Goal: Information Seeking & Learning: Learn about a topic

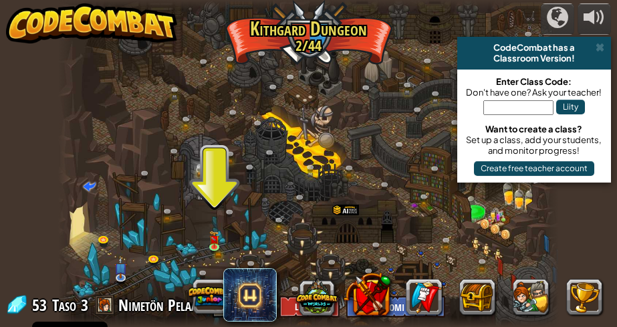
select select "fi"
click at [216, 241] on img at bounding box center [214, 234] width 10 height 22
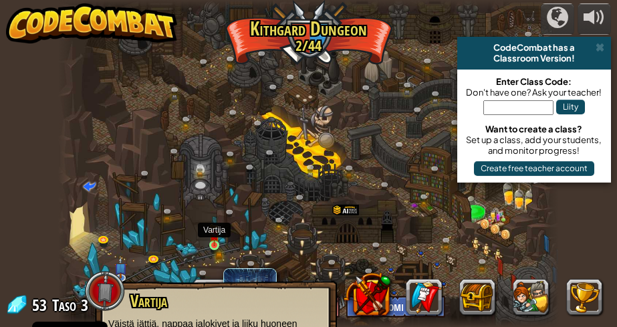
click at [210, 242] on img at bounding box center [214, 234] width 10 height 22
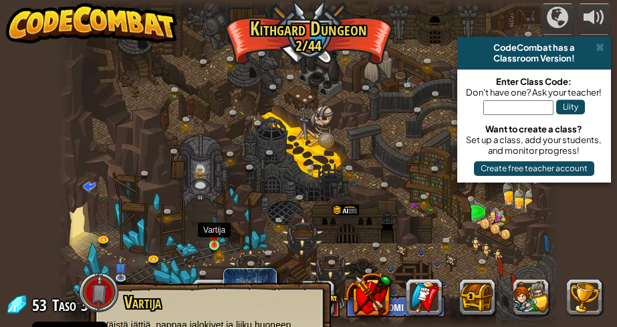
click at [211, 241] on img at bounding box center [214, 234] width 10 height 22
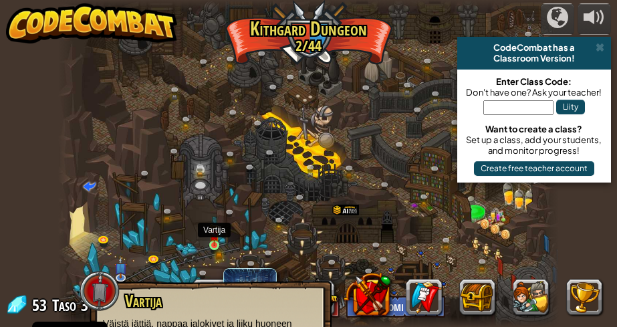
scroll to position [39, 0]
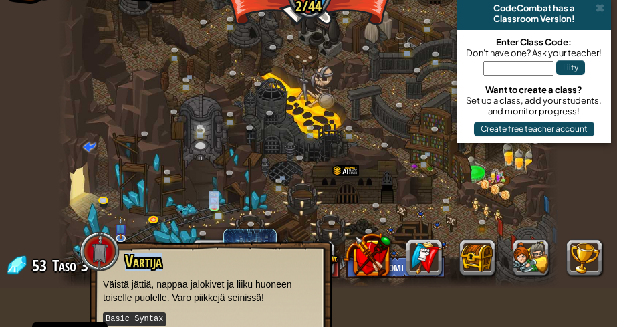
drag, startPoint x: 211, startPoint y: 261, endPoint x: 214, endPoint y: 185, distance: 77.0
click at [214, 185] on div "Mutkitteleva Kanjoni (Lukittu) Haaste: kerää eniten kultaa käyttämällä kaikkia …" at bounding box center [308, 124] width 500 height 327
click at [216, 200] on img at bounding box center [214, 195] width 10 height 22
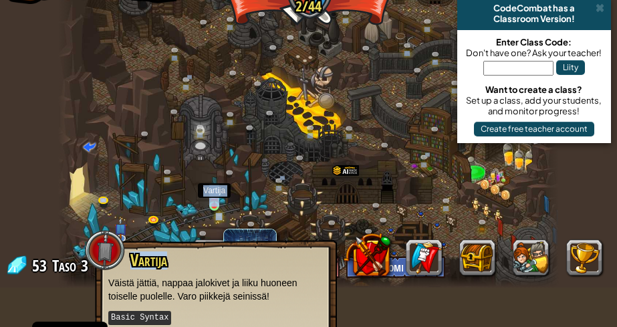
click at [216, 200] on img at bounding box center [214, 195] width 10 height 22
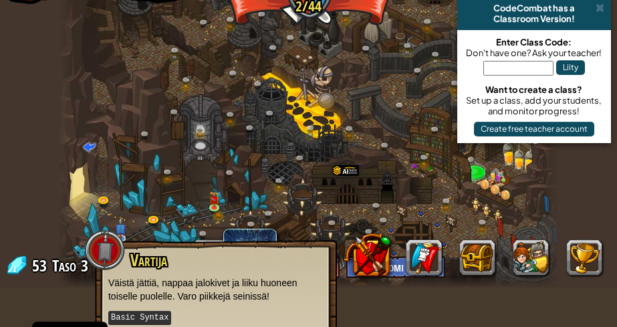
drag, startPoint x: 195, startPoint y: 277, endPoint x: 199, endPoint y: 247, distance: 30.4
click at [199, 247] on div "Vartija Väistä jättiä, nappaa jalokivet ja liiku huoneen toiselle puolelle. Var…" at bounding box center [216, 313] width 242 height 146
